Goal: Navigation & Orientation: Understand site structure

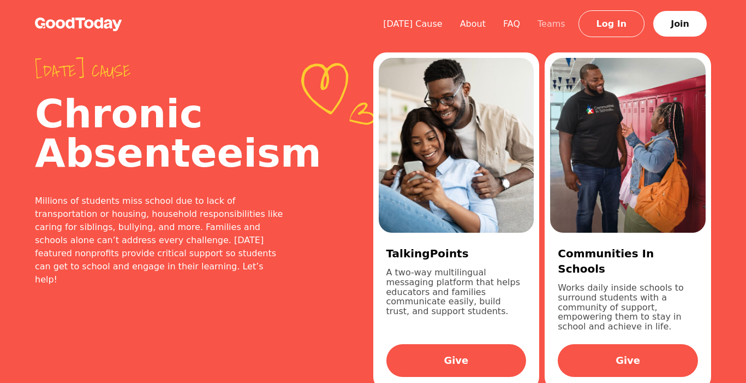
click at [570, 28] on link "Teams" at bounding box center [551, 24] width 45 height 10
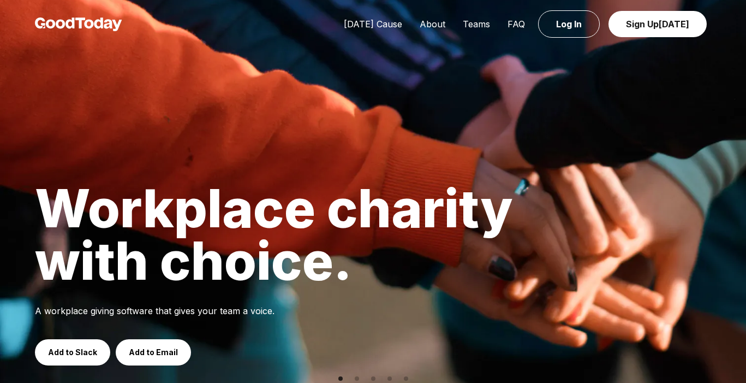
click at [431, 16] on div "[DATE] Cause About Teams FAQ Log In Sign Up [DATE]" at bounding box center [373, 24] width 746 height 49
click at [432, 19] on link "About" at bounding box center [432, 24] width 43 height 11
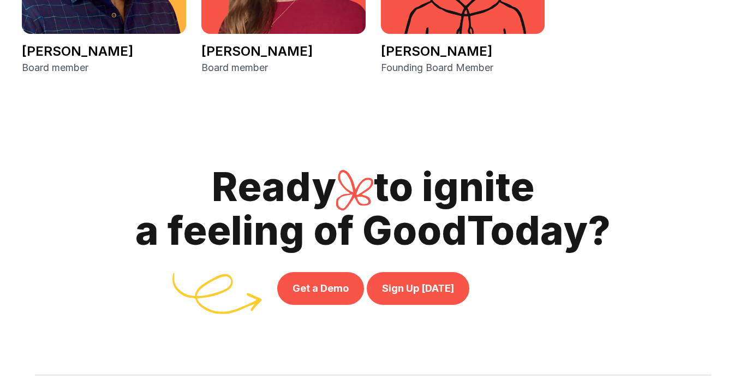
scroll to position [2452, 0]
